Goal: Transaction & Acquisition: Book appointment/travel/reservation

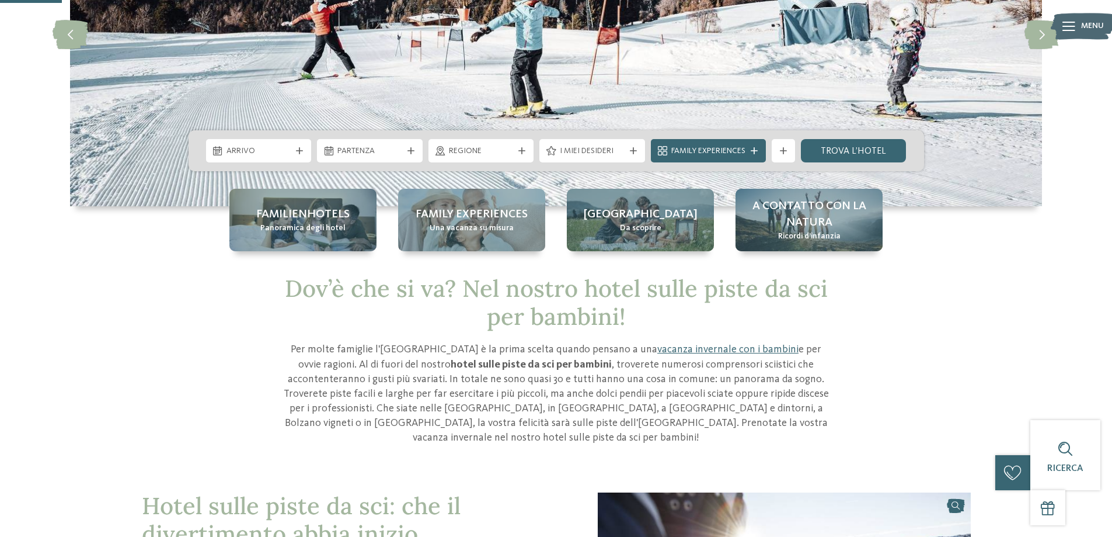
scroll to position [175, 0]
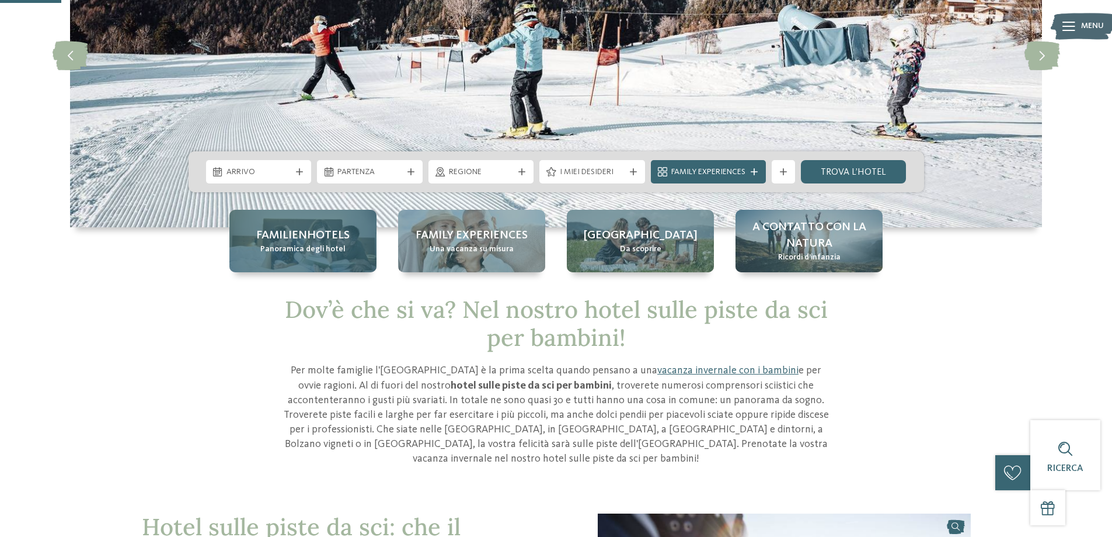
click at [271, 231] on span "Familienhotels" at bounding box center [302, 235] width 93 height 16
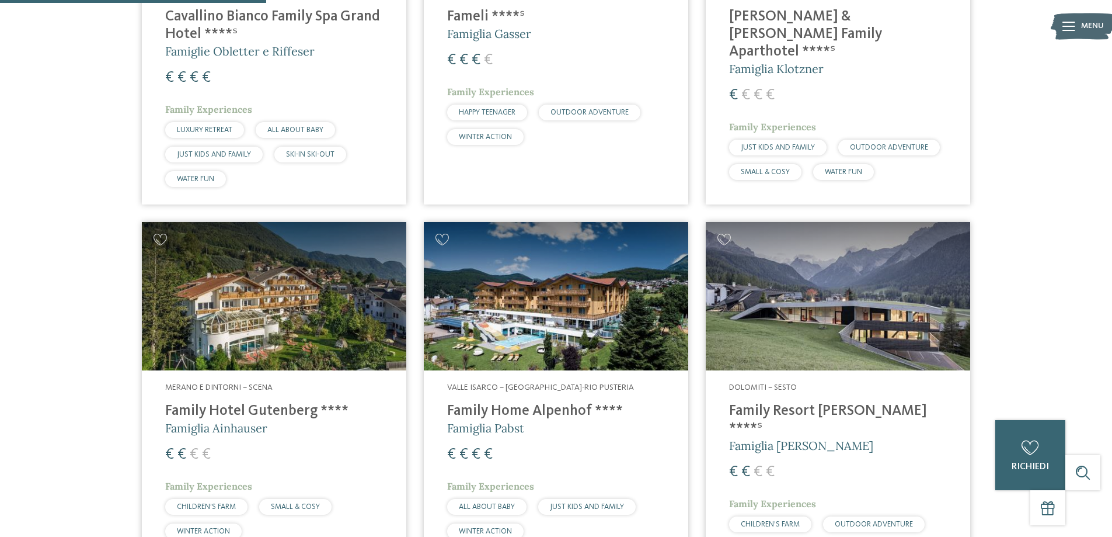
scroll to position [1051, 0]
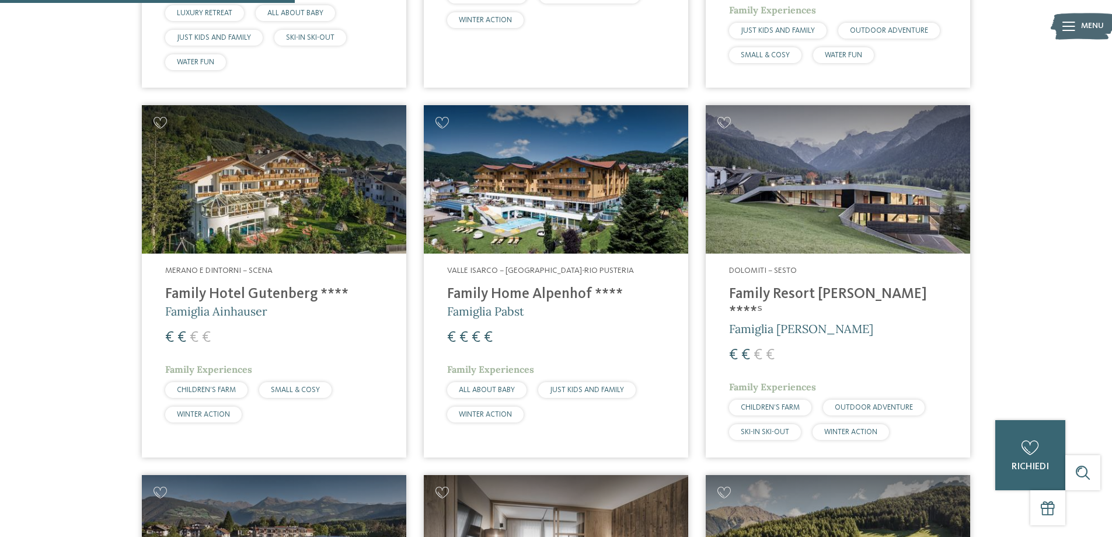
click at [536, 292] on h4 "Family Home Alpenhof ****" at bounding box center [556, 294] width 218 height 18
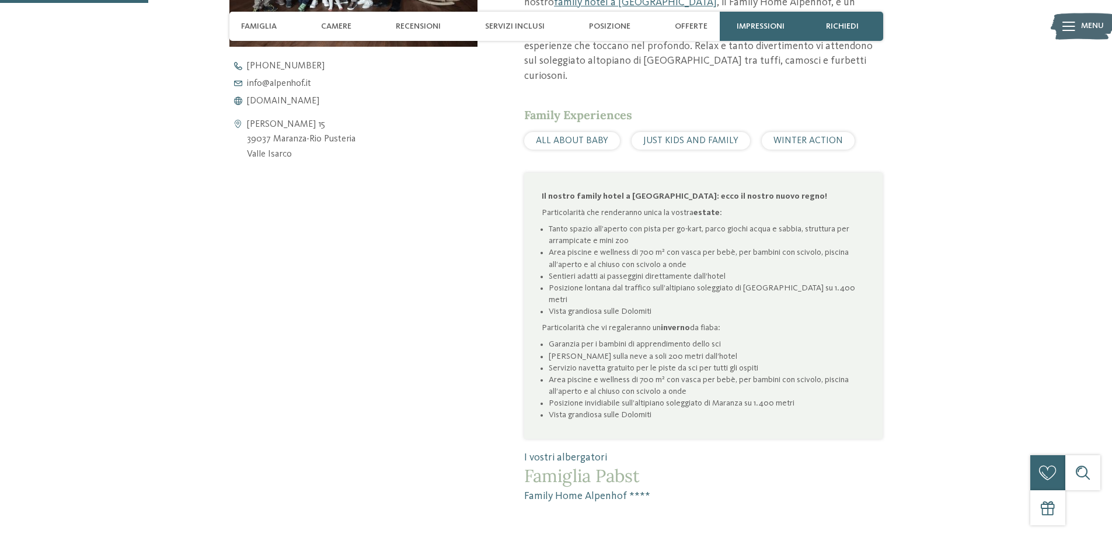
scroll to position [525, 0]
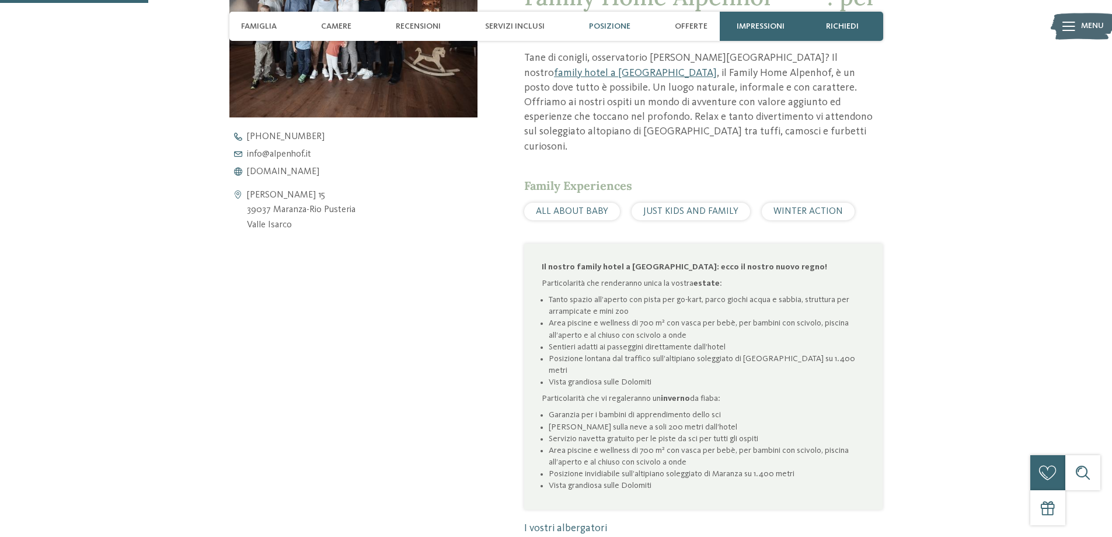
click at [595, 22] on span "Posizione" at bounding box center [609, 27] width 41 height 10
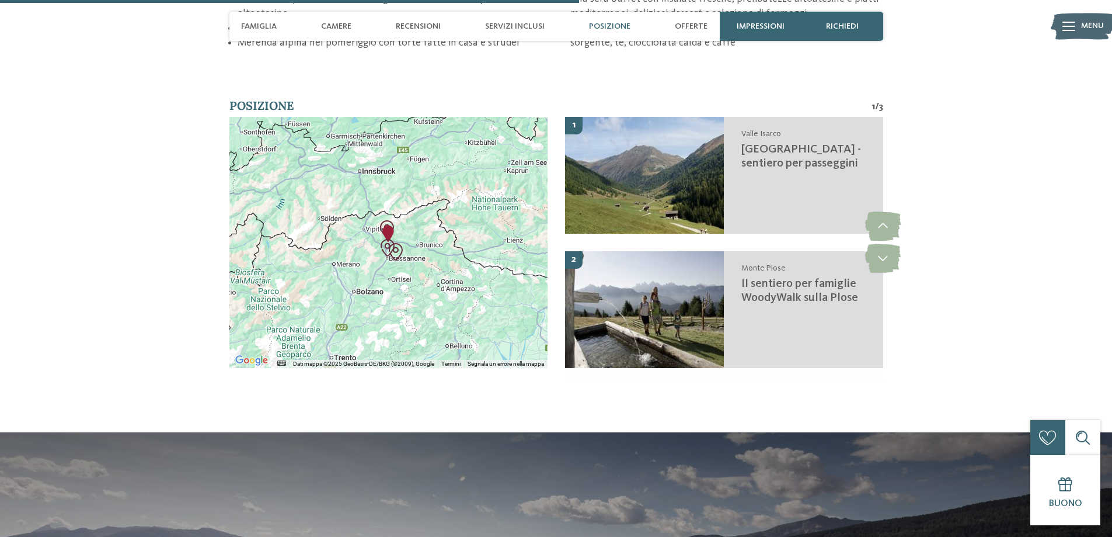
scroll to position [2081, 0]
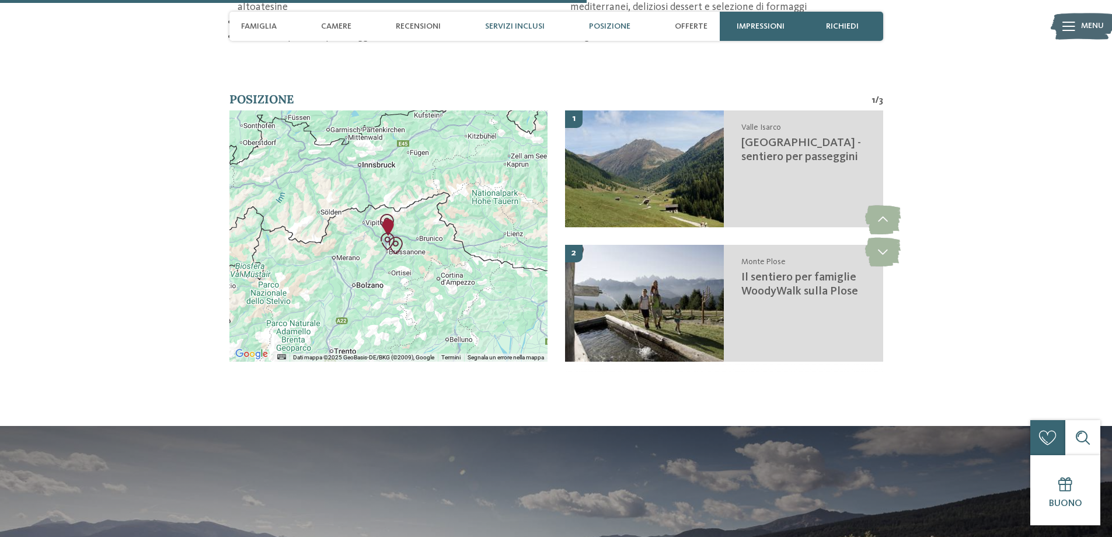
click at [497, 23] on span "Servizi inclusi" at bounding box center [515, 27] width 60 height 10
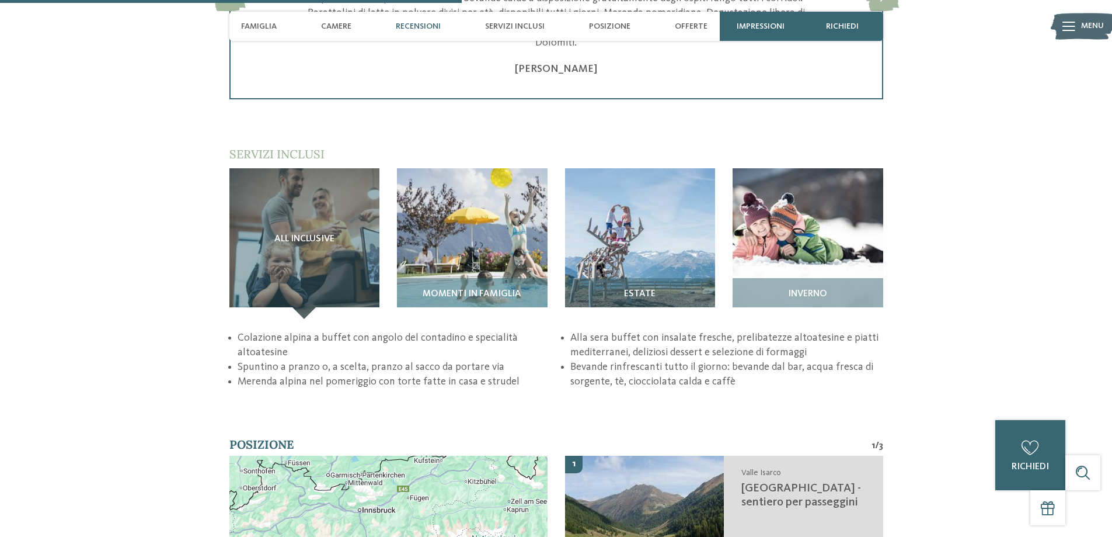
scroll to position [1616, 0]
